Goal: Task Accomplishment & Management: Contribute content

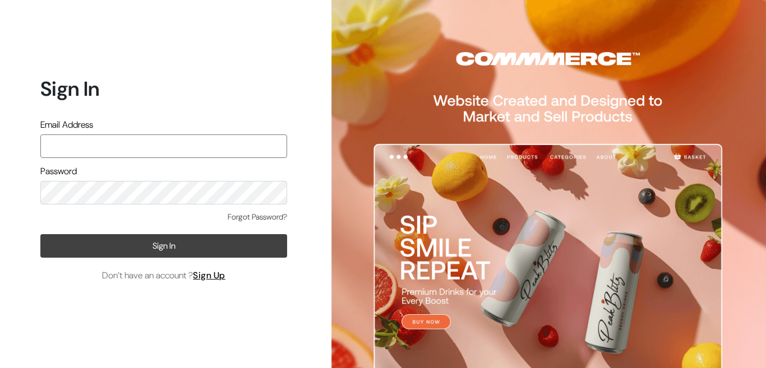
type input "ajarihant84@gmail.com"
click at [164, 245] on button "Sign In" at bounding box center [163, 246] width 247 height 24
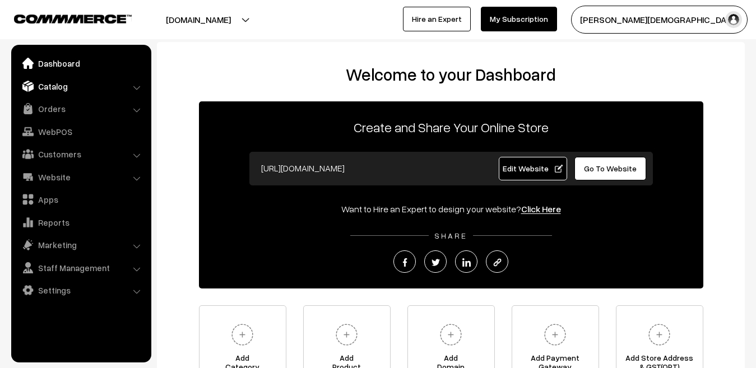
click at [57, 91] on link "Catalog" at bounding box center [80, 86] width 133 height 20
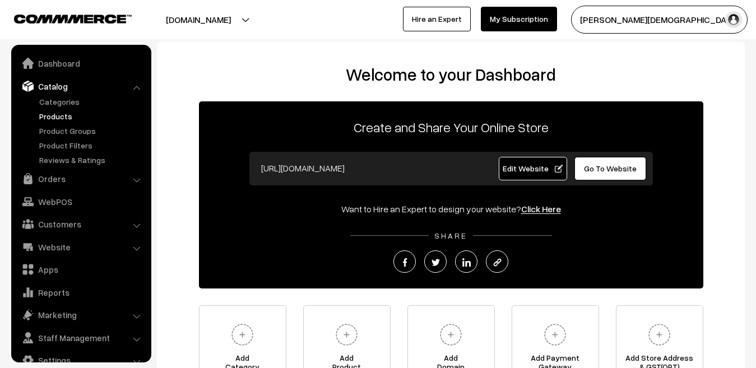
click at [55, 119] on link "Products" at bounding box center [91, 116] width 111 height 12
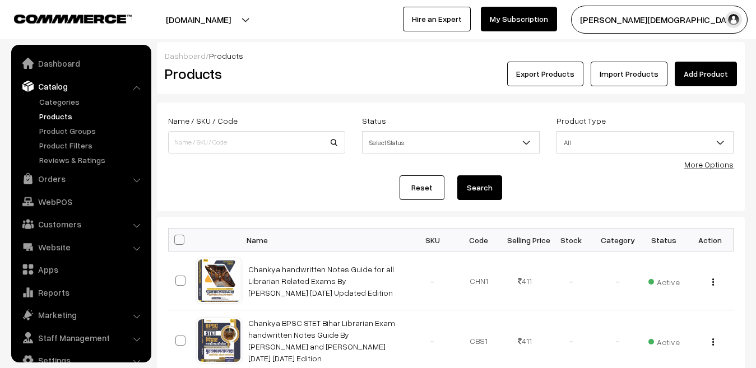
scroll to position [19, 0]
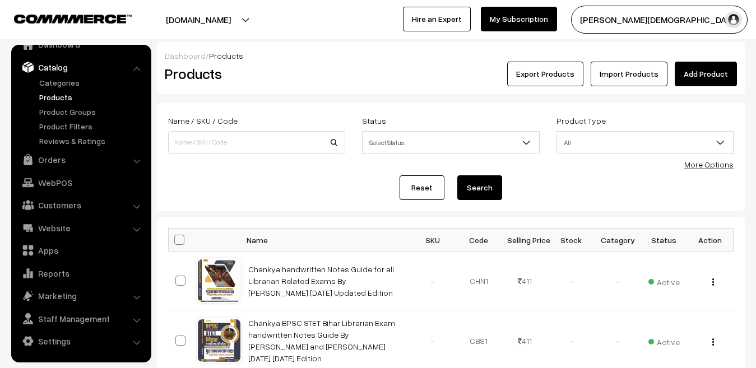
click at [731, 66] on link "Add Product" at bounding box center [706, 74] width 62 height 25
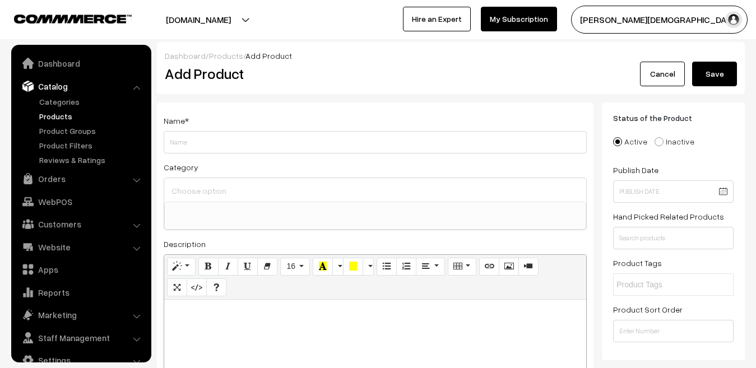
select select
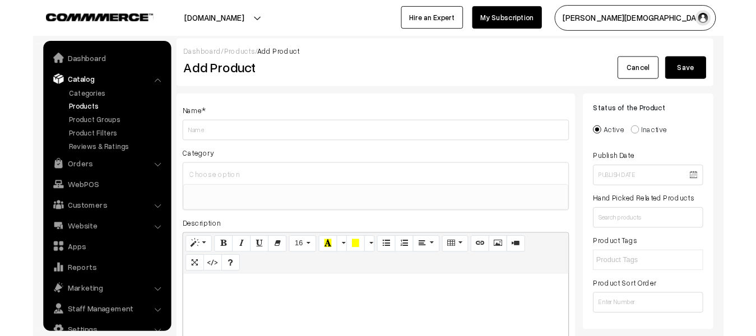
scroll to position [19, 0]
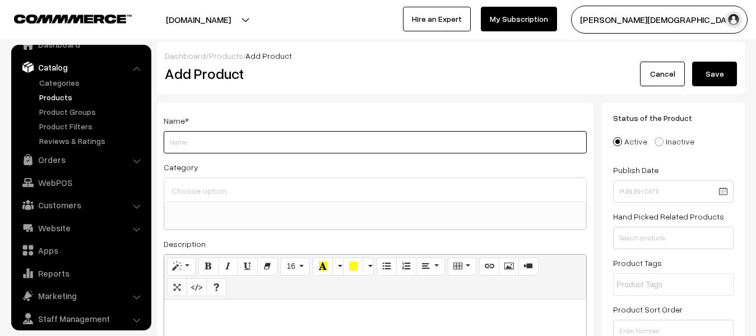
paste input "RBD Publication Fast Track Revision [GEOGRAPHIC_DATA] Bhugol Divyastra New Syll…"
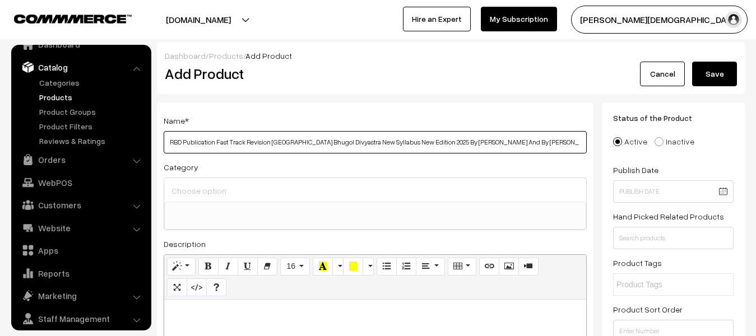
type input "RBD Publication Fast Track Revision [GEOGRAPHIC_DATA] Bhugol Divyastra New Syll…"
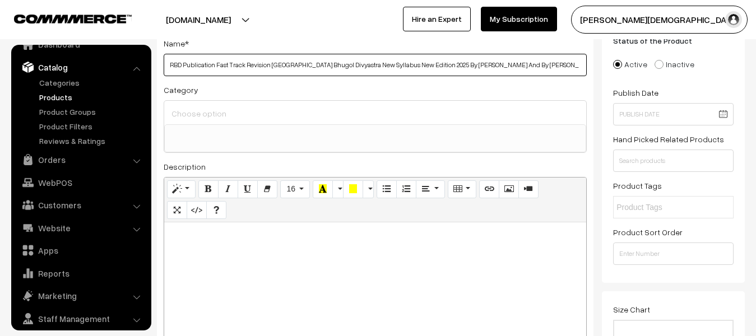
scroll to position [224, 0]
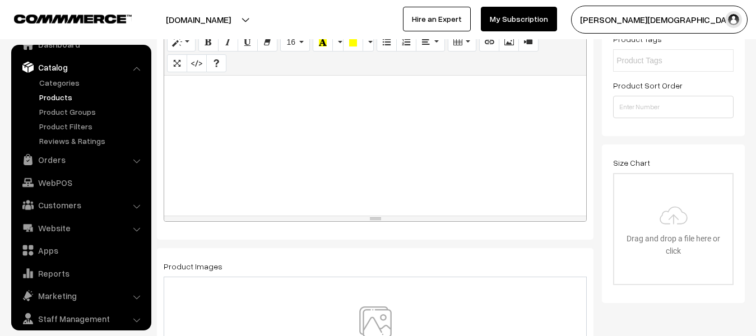
click at [263, 165] on div at bounding box center [375, 146] width 422 height 140
paste div
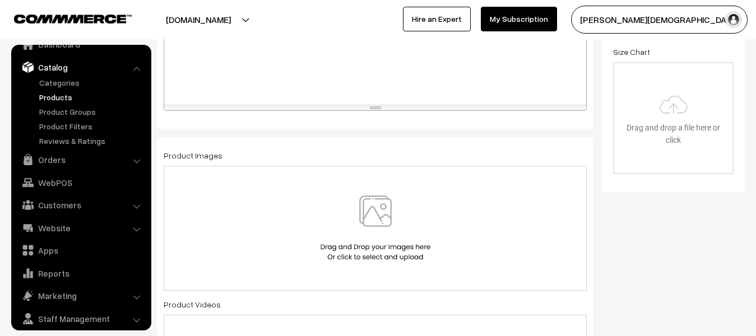
scroll to position [336, 0]
click at [374, 217] on img at bounding box center [375, 227] width 115 height 66
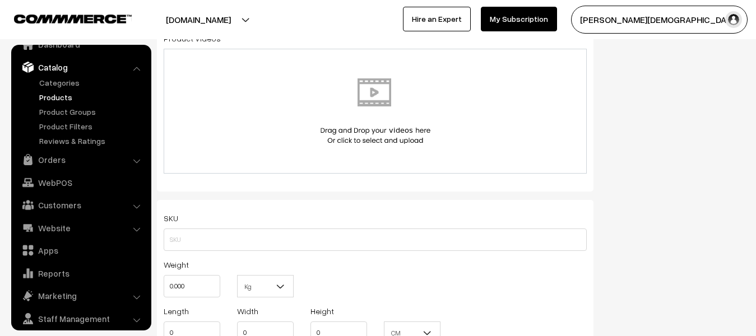
scroll to position [616, 0]
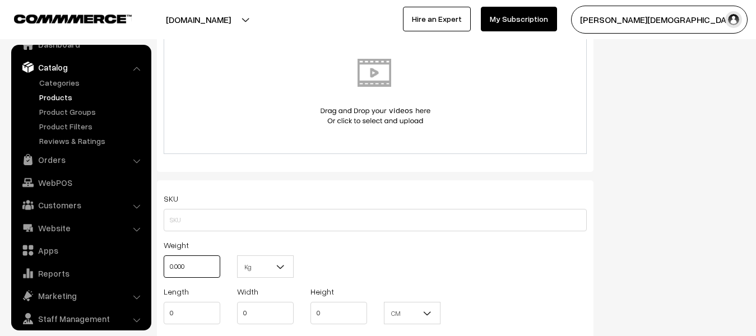
click at [216, 273] on input "0.000" at bounding box center [192, 267] width 57 height 22
type input "0"
type input "1"
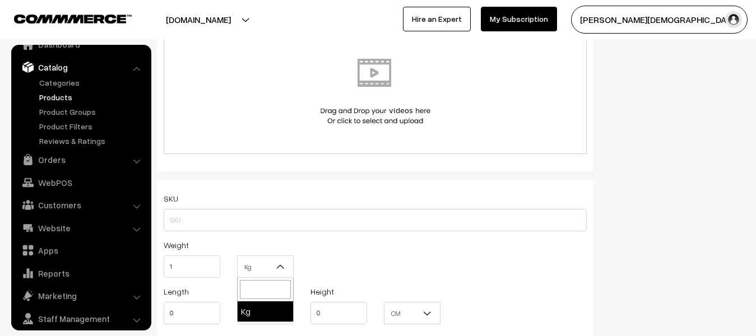
click at [283, 267] on b at bounding box center [280, 266] width 11 height 11
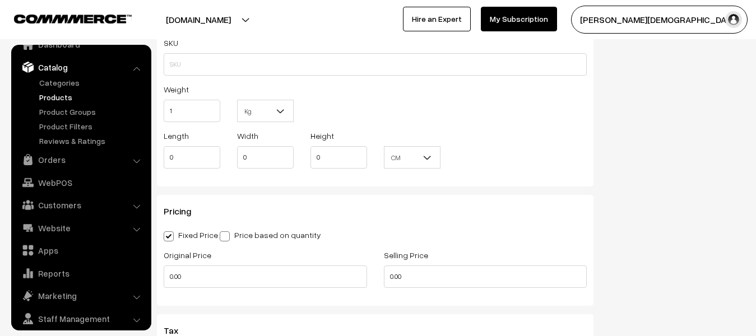
scroll to position [785, 0]
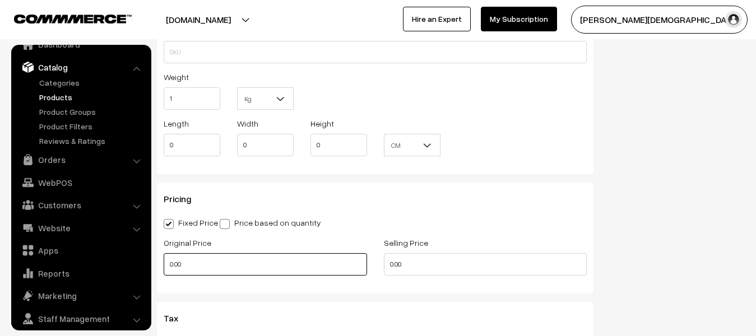
click at [208, 258] on input "0.00" at bounding box center [265, 264] width 203 height 22
type input "0"
type input "170"
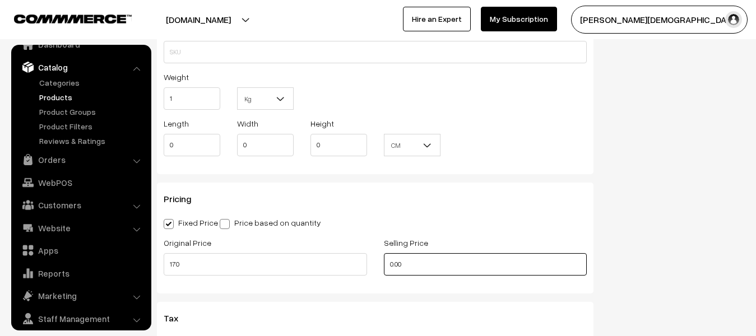
click at [489, 265] on input "0.00" at bounding box center [485, 264] width 203 height 22
type input "0"
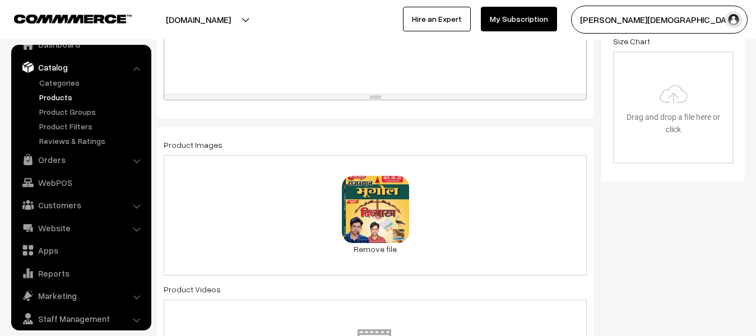
scroll to position [168, 0]
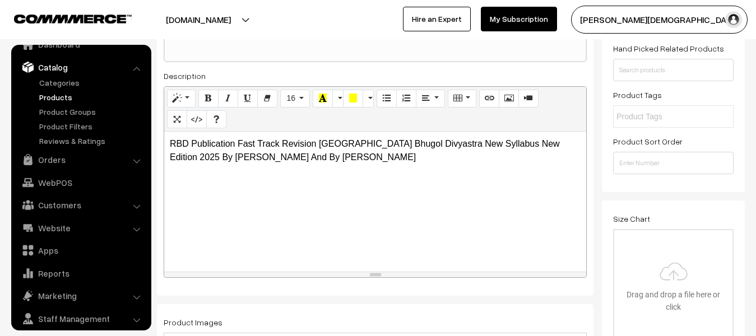
type input "140"
